Goal: Task Accomplishment & Management: Complete application form

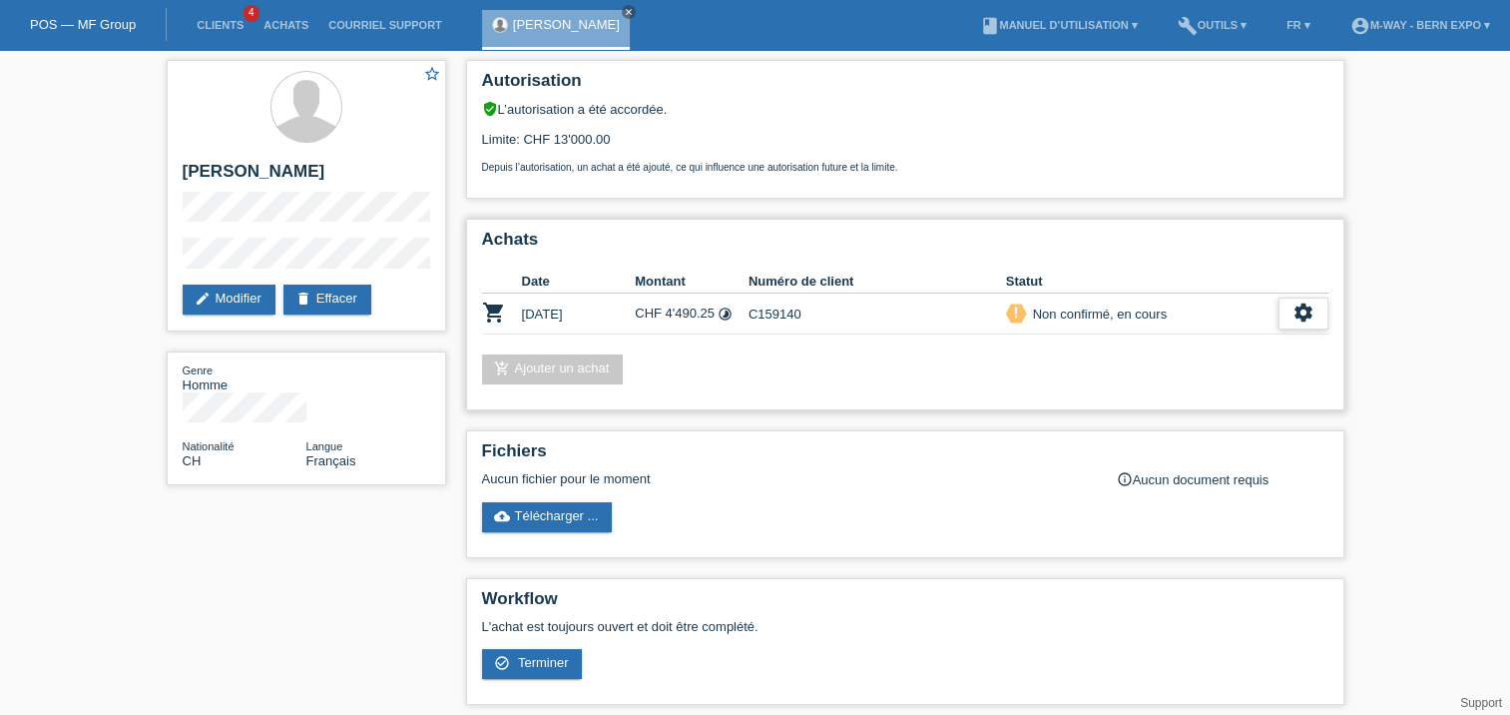
click at [1309, 309] on icon "settings" at bounding box center [1304, 312] width 22 height 22
click at [1170, 410] on span "Terminer" at bounding box center [1164, 404] width 57 height 24
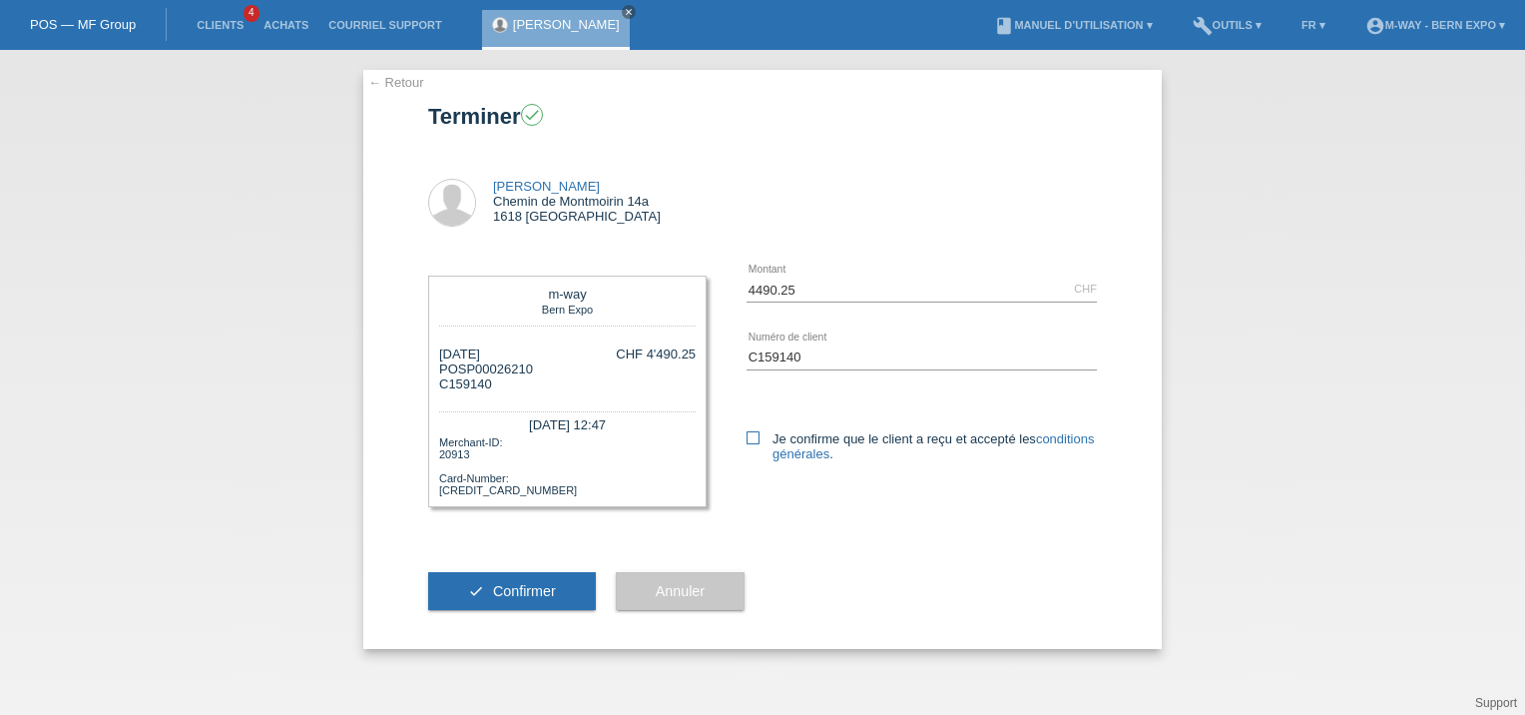
click at [755, 448] on label "Je confirme que le client a reçu et accepté les conditions générales ." at bounding box center [922, 446] width 350 height 30
click at [755, 444] on input "Je confirme que le client a reçu et accepté les conditions générales ." at bounding box center [753, 437] width 13 height 13
checkbox input "true"
click at [515, 597] on span "Confirmer" at bounding box center [524, 591] width 63 height 16
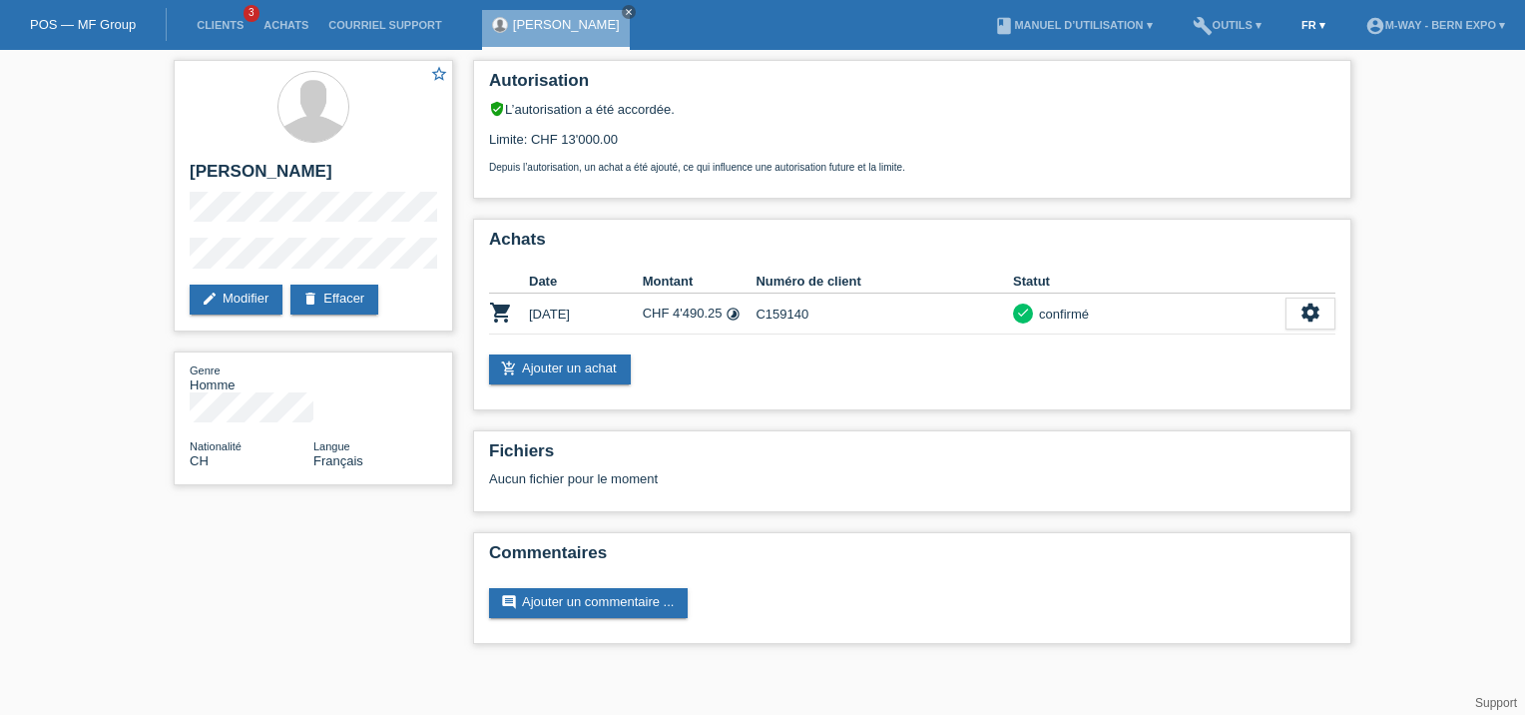
click at [1300, 25] on link "FR ▾" at bounding box center [1314, 25] width 44 height 12
click at [1290, 48] on div "Deutsch" at bounding box center [1278, 48] width 100 height 29
